Goal: Find specific page/section: Find specific page/section

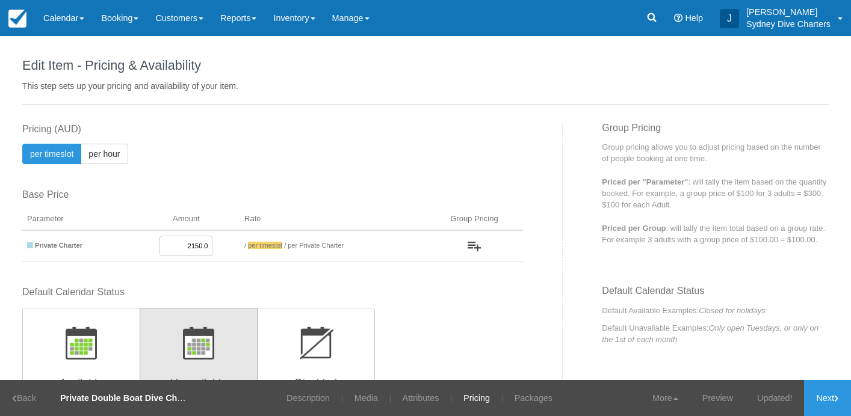
click at [189, 16] on link "Customers" at bounding box center [179, 18] width 65 height 36
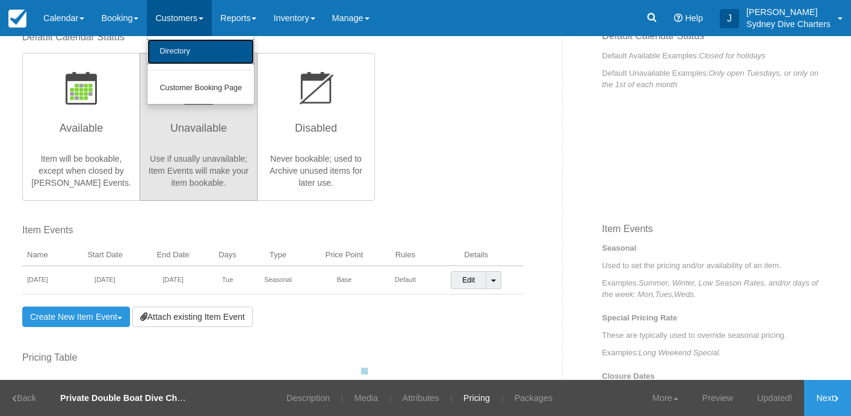
click at [187, 46] on link "Directory" at bounding box center [200, 51] width 106 height 25
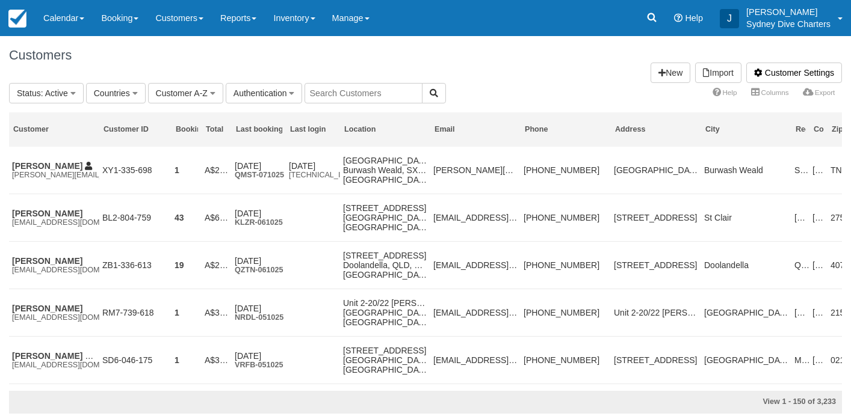
click at [356, 94] on input "text" at bounding box center [363, 93] width 118 height 20
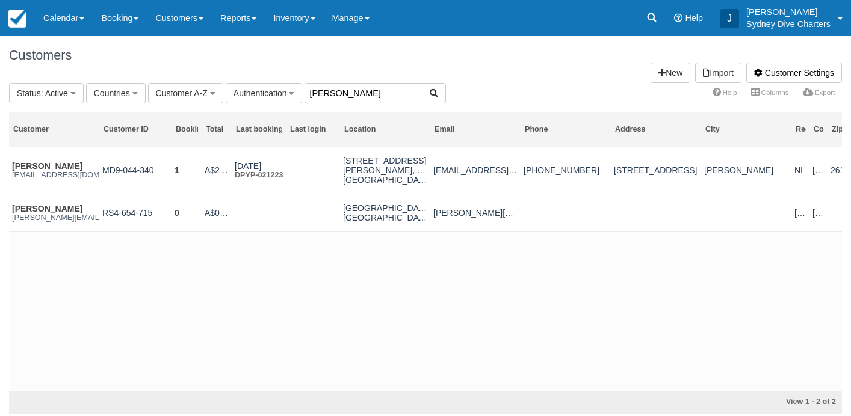
click at [368, 93] on input "mathias" at bounding box center [363, 93] width 118 height 20
type input "m"
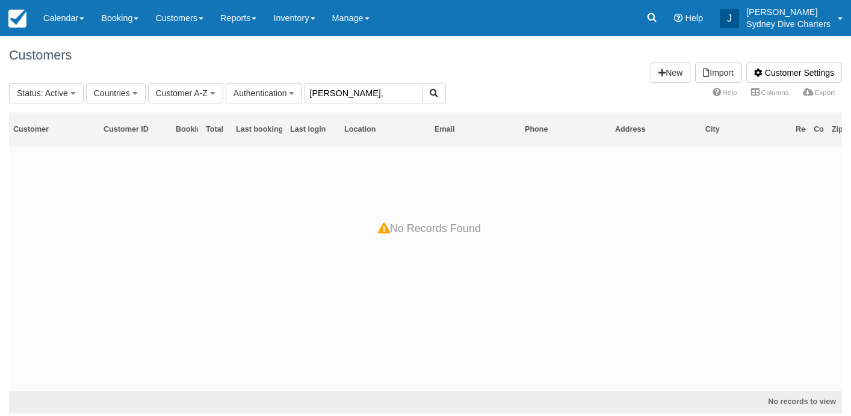
click at [350, 88] on input "paul," at bounding box center [363, 93] width 118 height 20
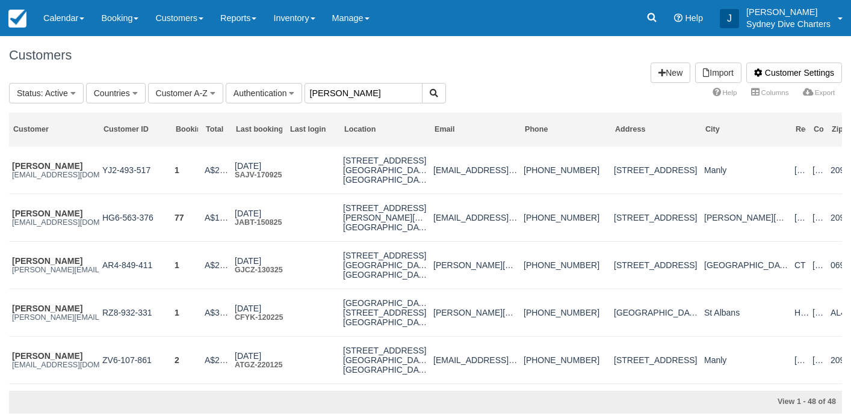
click at [334, 95] on input "paul" at bounding box center [363, 93] width 118 height 20
type input "p"
type input "sarah"
